Goal: Task Accomplishment & Management: Use online tool/utility

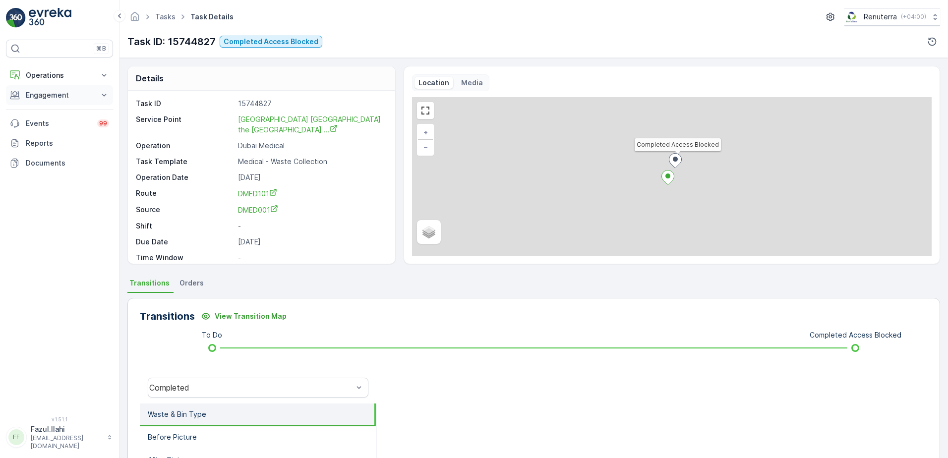
click at [66, 96] on p "Engagement" at bounding box center [59, 95] width 67 height 10
click at [54, 155] on p "Service Points" at bounding box center [49, 154] width 48 height 10
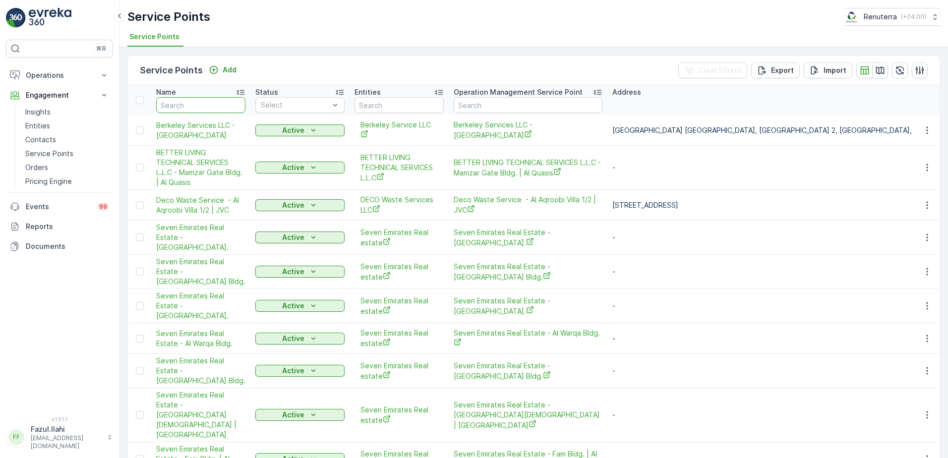
click at [202, 109] on input "text" at bounding box center [200, 105] width 89 height 16
type input "A"
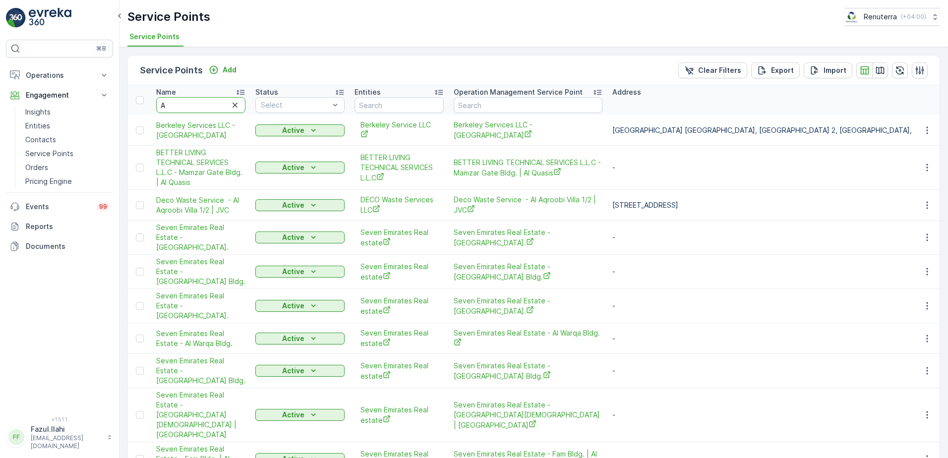
click at [195, 103] on input "A" at bounding box center [200, 105] width 89 height 16
type input "American"
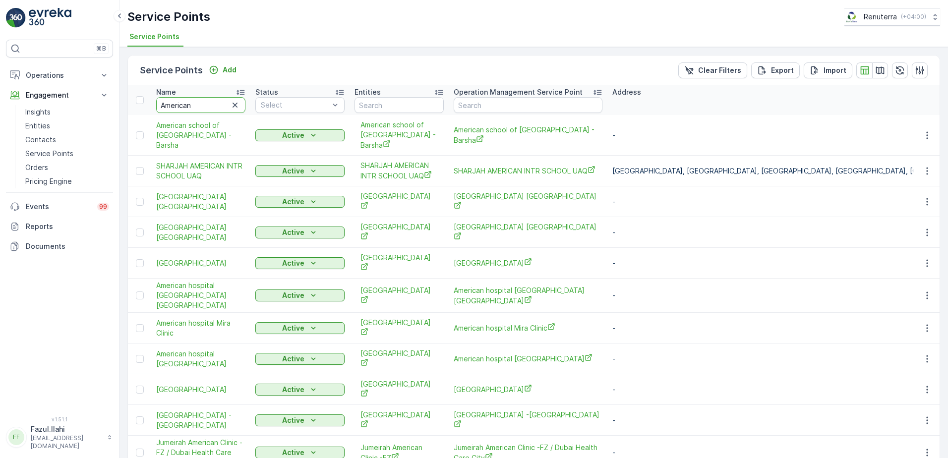
click at [203, 110] on input "American" at bounding box center [200, 105] width 89 height 16
type input "American Hosp"
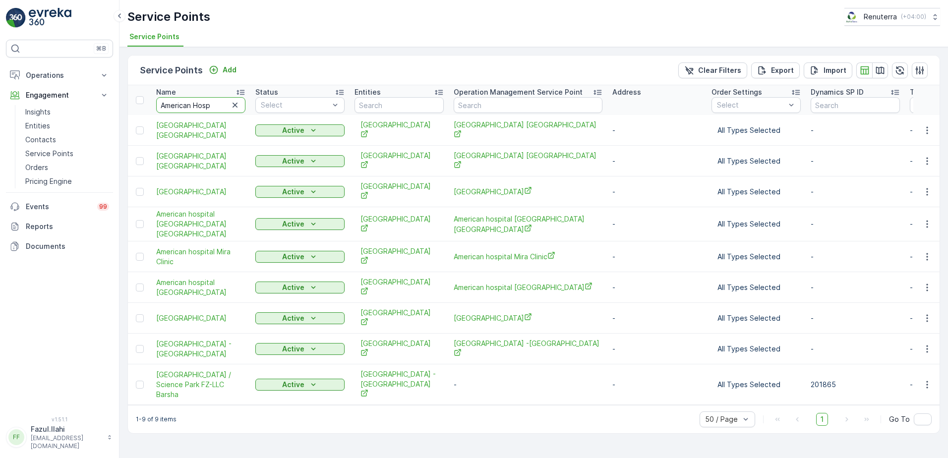
click at [220, 108] on input "American Hosp" at bounding box center [200, 105] width 89 height 16
type input "American Hospital"
click at [927, 251] on button "button" at bounding box center [928, 257] width 18 height 12
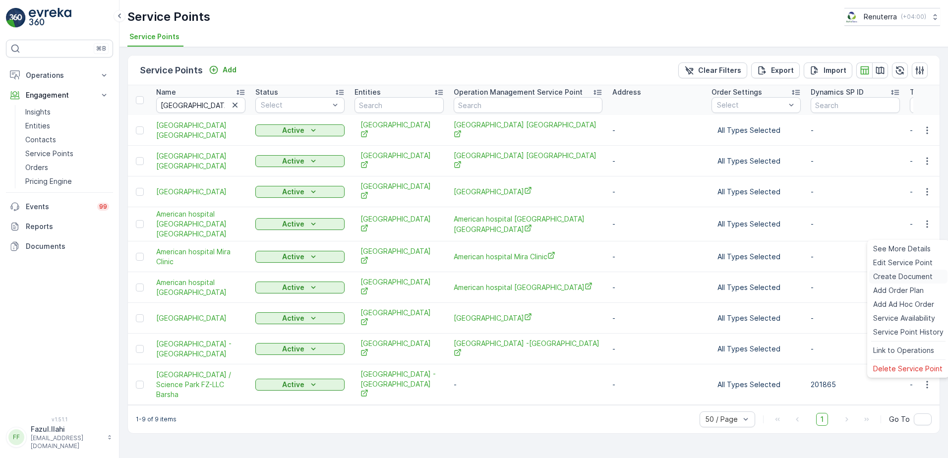
click at [892, 278] on span "Create Document" at bounding box center [903, 277] width 60 height 10
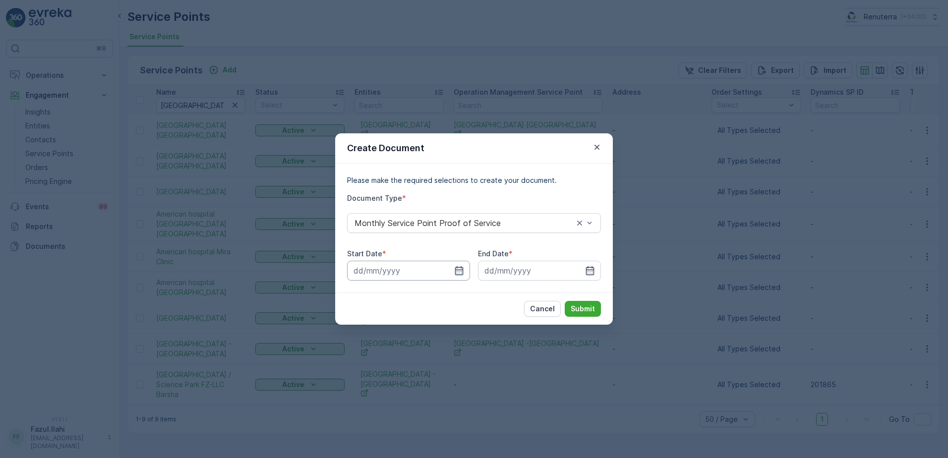
click at [466, 270] on input at bounding box center [408, 271] width 123 height 20
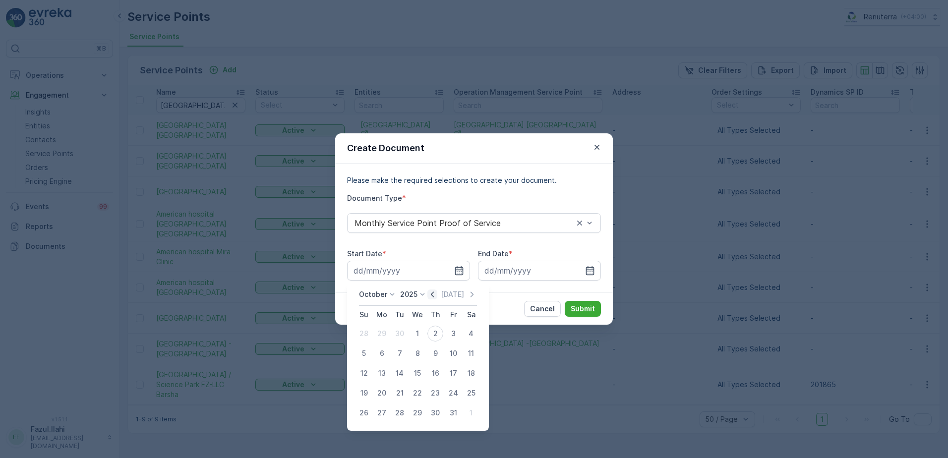
click at [432, 299] on icon "button" at bounding box center [433, 295] width 10 height 10
click at [381, 335] on div "1" at bounding box center [382, 334] width 16 height 16
type input "01.09.2025"
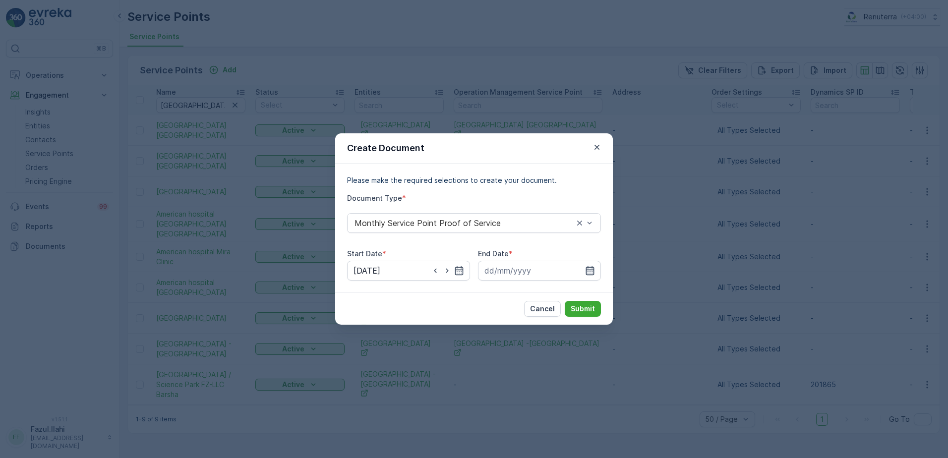
click at [585, 271] on icon "button" at bounding box center [590, 271] width 10 height 10
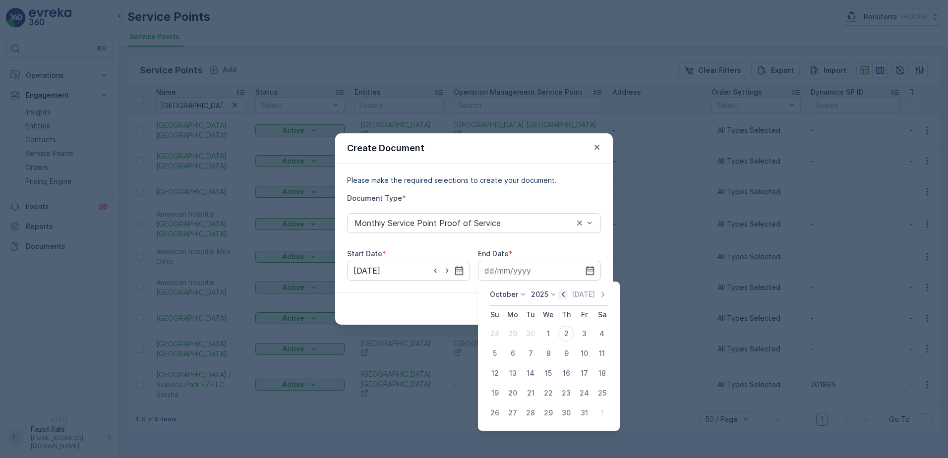
click at [561, 294] on icon "button" at bounding box center [564, 295] width 10 height 10
click at [525, 411] on div "30" at bounding box center [531, 413] width 16 height 16
type input "30.09.2025"
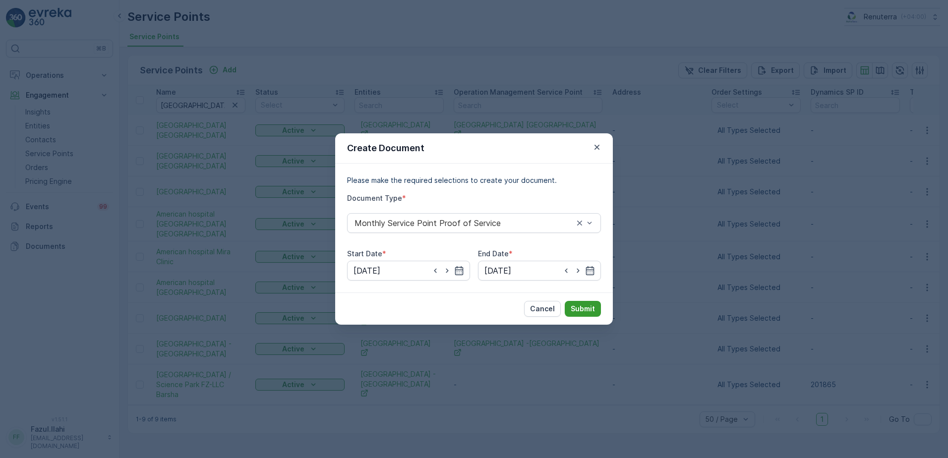
click at [578, 306] on p "Submit" at bounding box center [583, 309] width 24 height 10
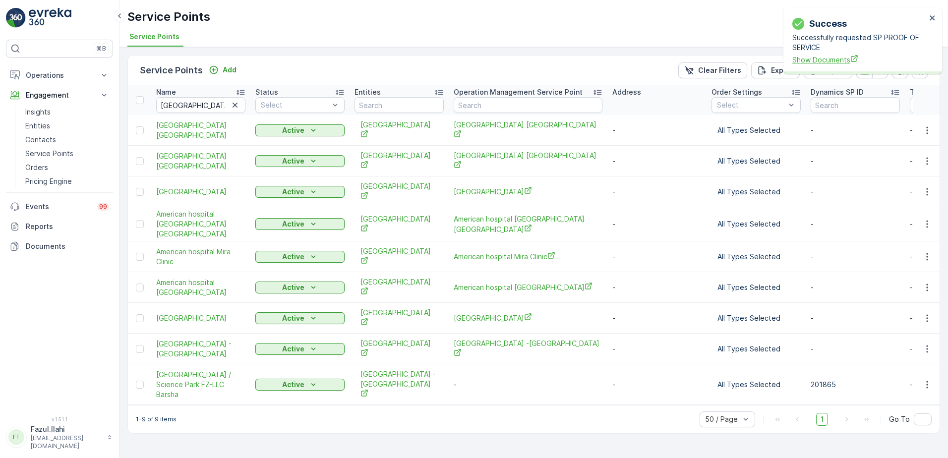
click at [829, 57] on span "Show Documents" at bounding box center [860, 60] width 134 height 10
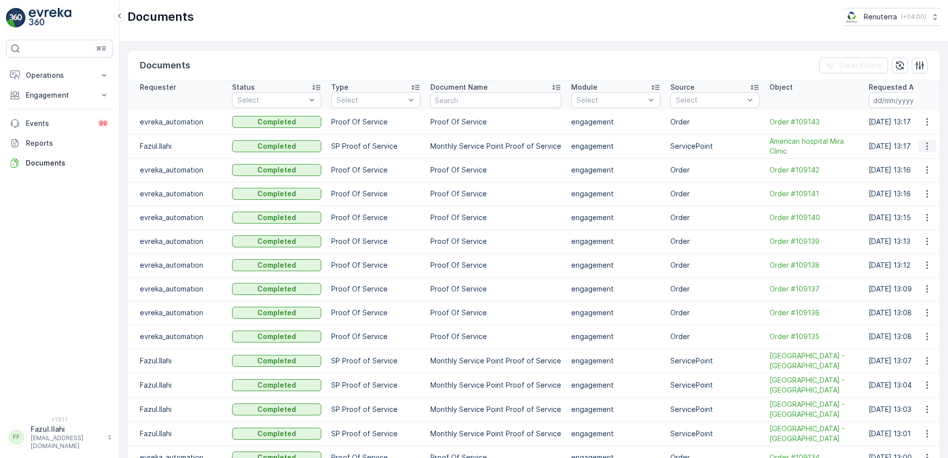
click at [919, 147] on button "button" at bounding box center [928, 146] width 18 height 12
click at [913, 157] on span "See Details" at bounding box center [925, 161] width 38 height 10
